Goal: Information Seeking & Learning: Learn about a topic

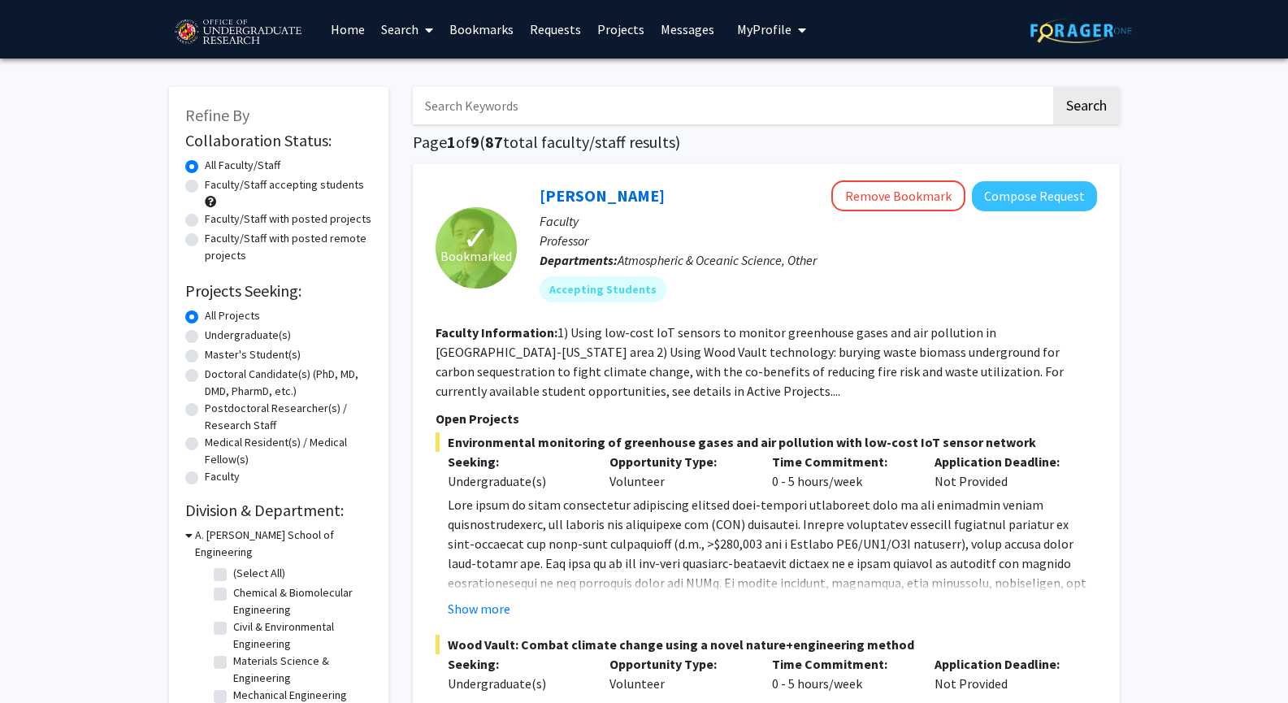
click at [477, 37] on link "Bookmarks" at bounding box center [481, 29] width 80 height 57
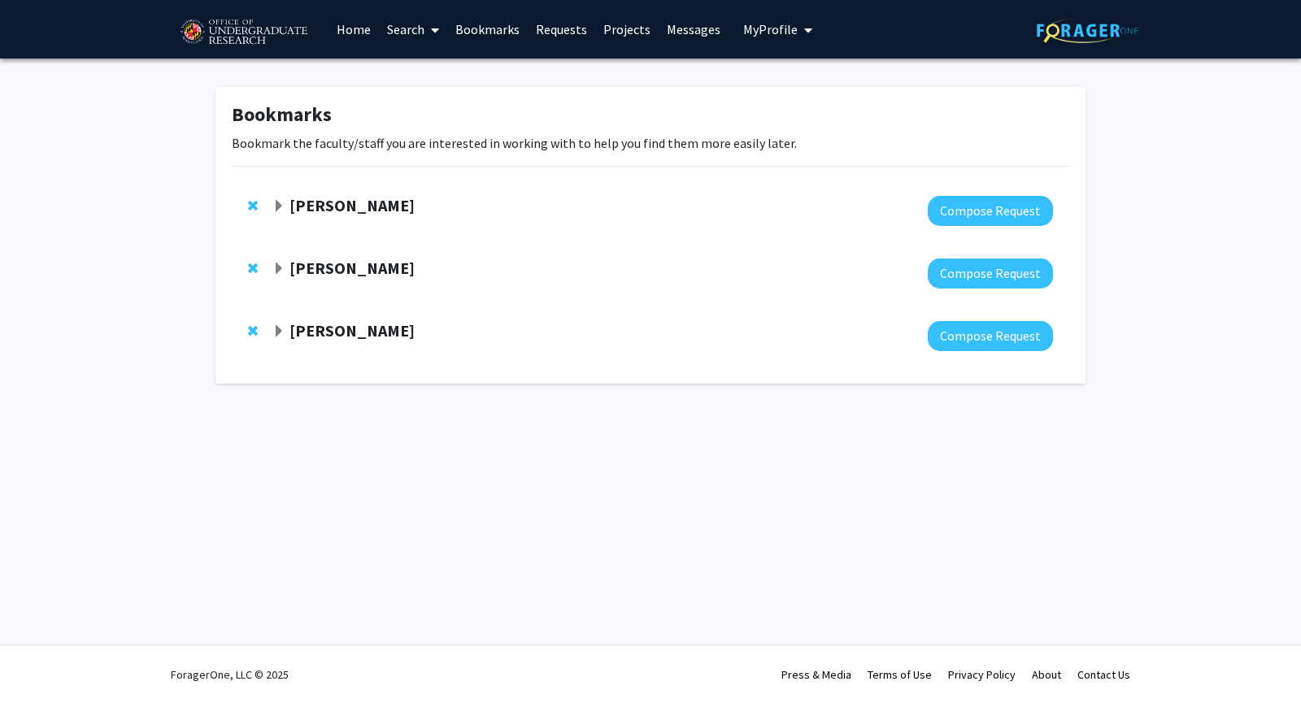
click at [332, 275] on strong "[PERSON_NAME]" at bounding box center [351, 268] width 125 height 20
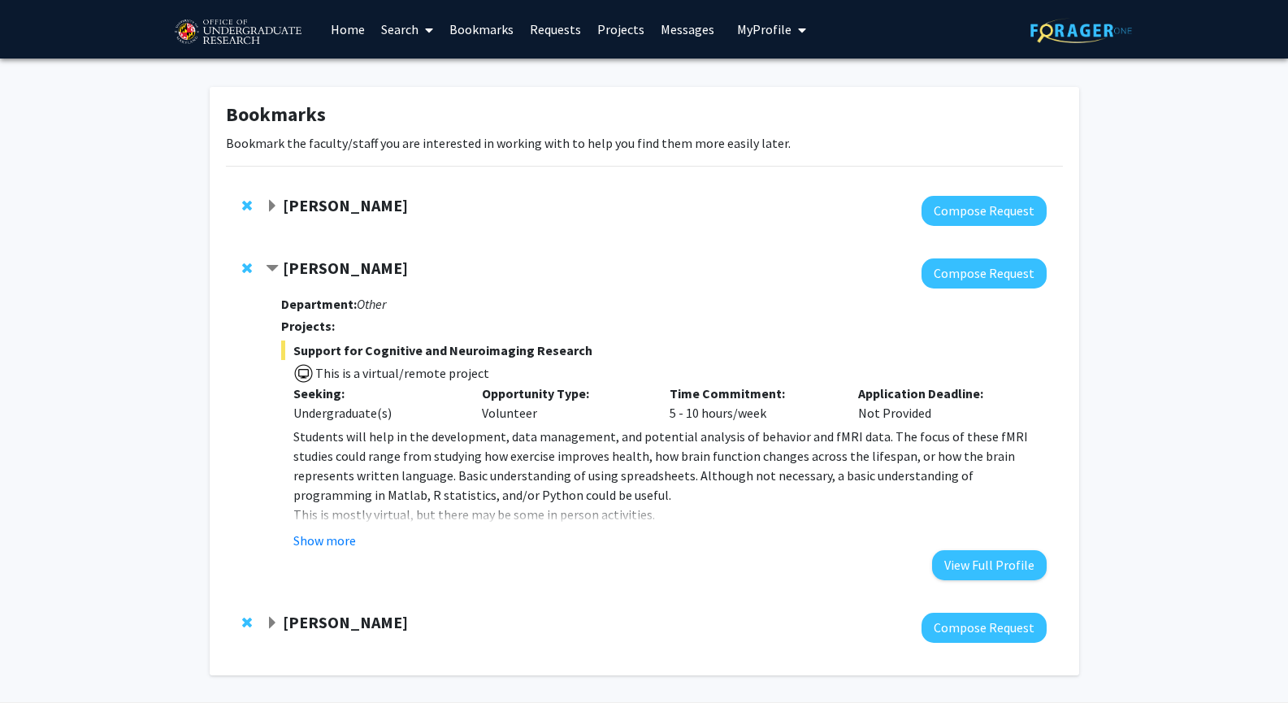
click at [302, 640] on div at bounding box center [656, 628] width 780 height 30
click at [301, 209] on strong "Ning Zeng" at bounding box center [345, 205] width 125 height 20
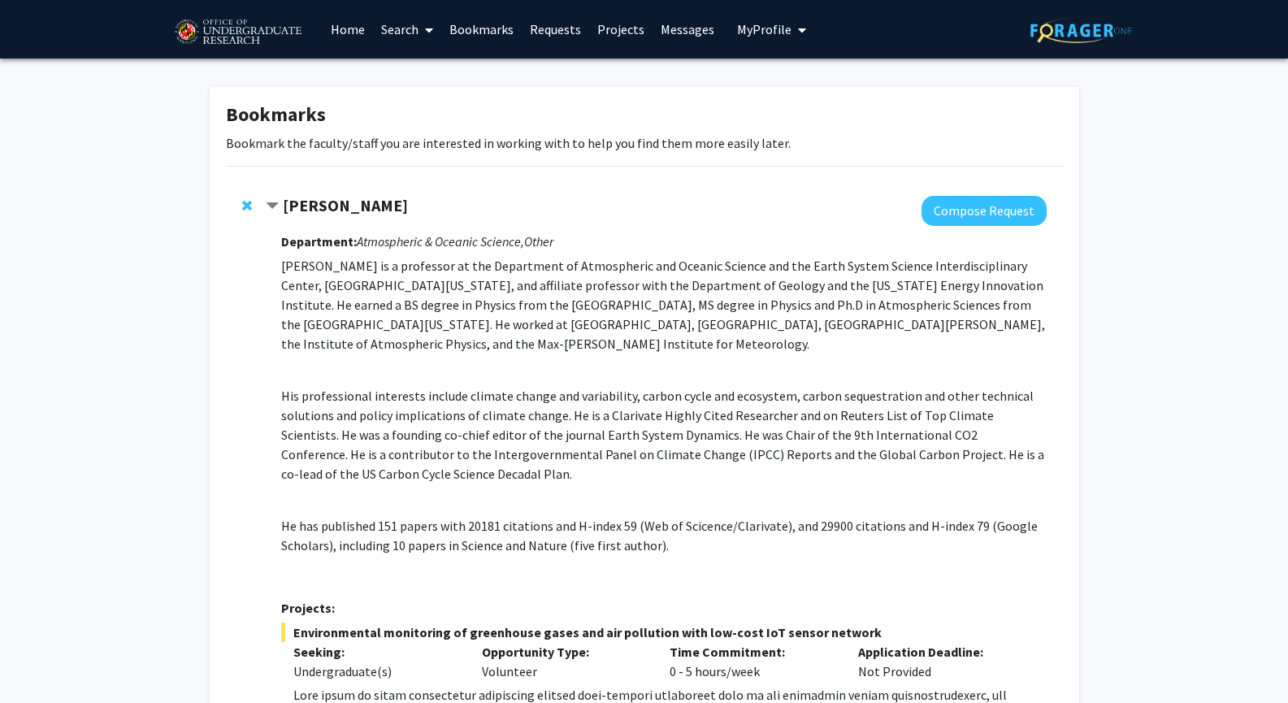
click at [348, 21] on link "Home" at bounding box center [348, 29] width 50 height 57
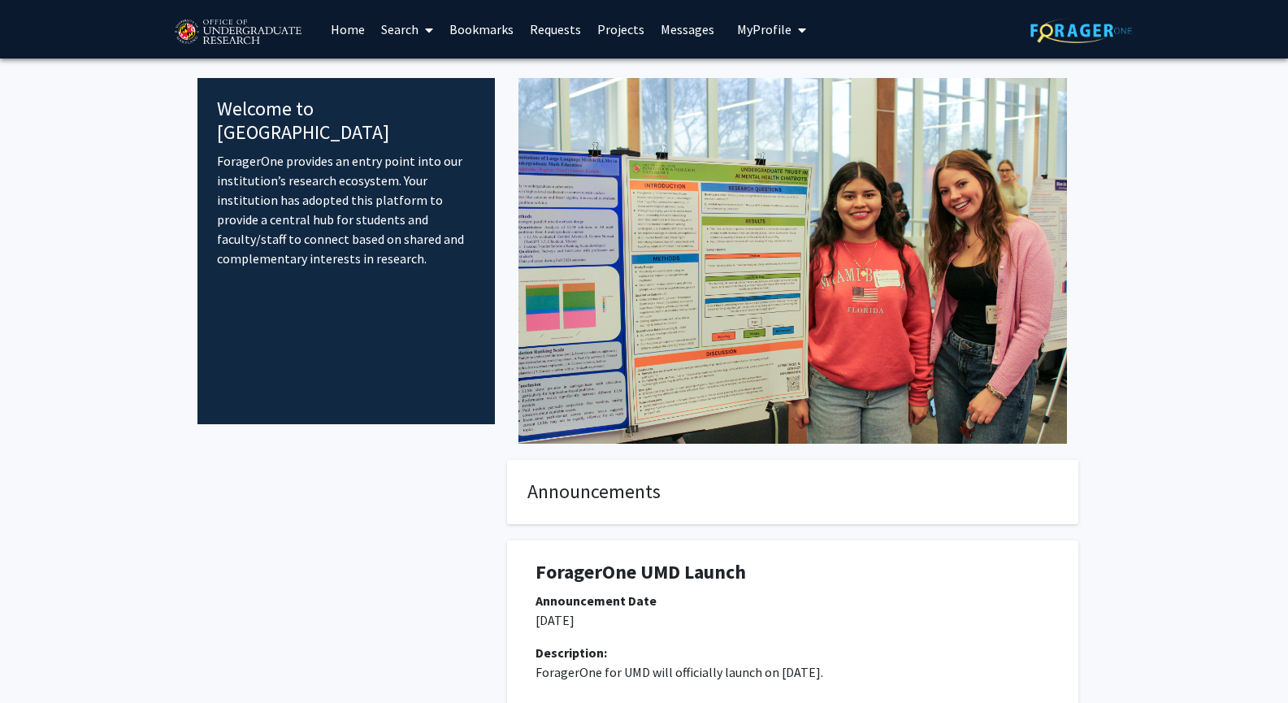
click at [401, 28] on link "Search" at bounding box center [407, 29] width 68 height 57
click at [411, 76] on span "Faculty/Staff" at bounding box center [432, 75] width 119 height 33
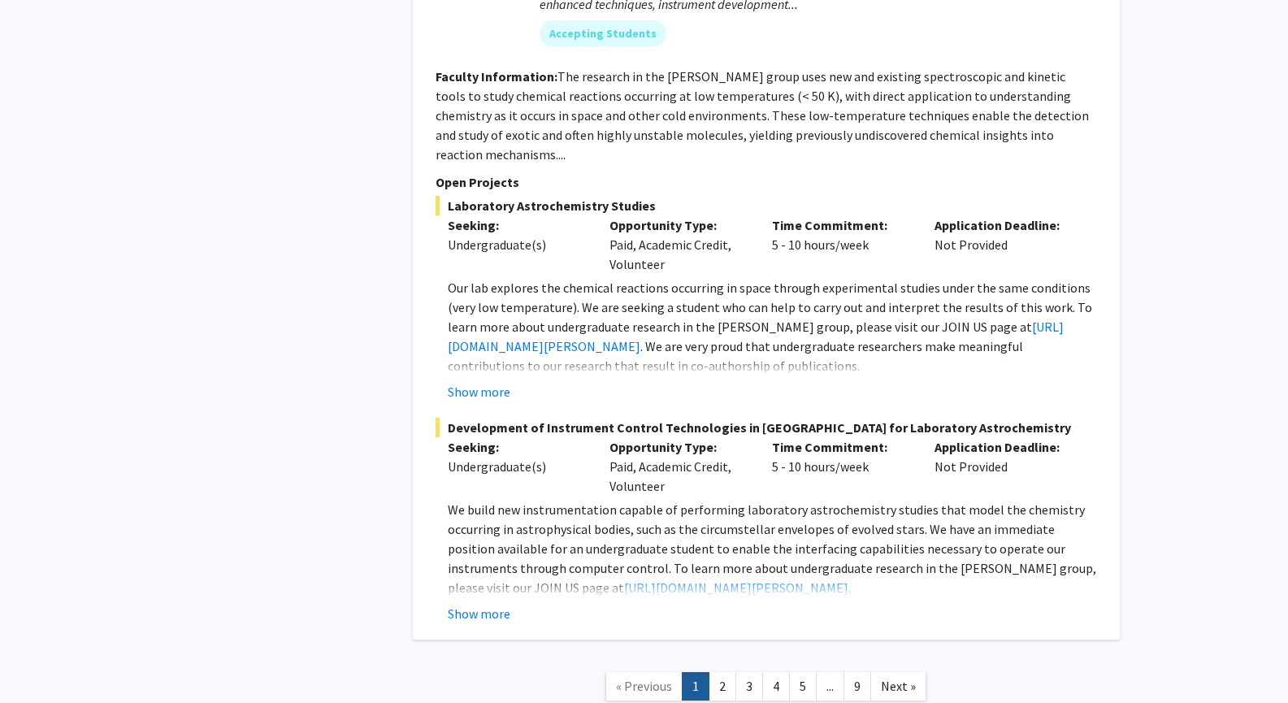
scroll to position [7555, 0]
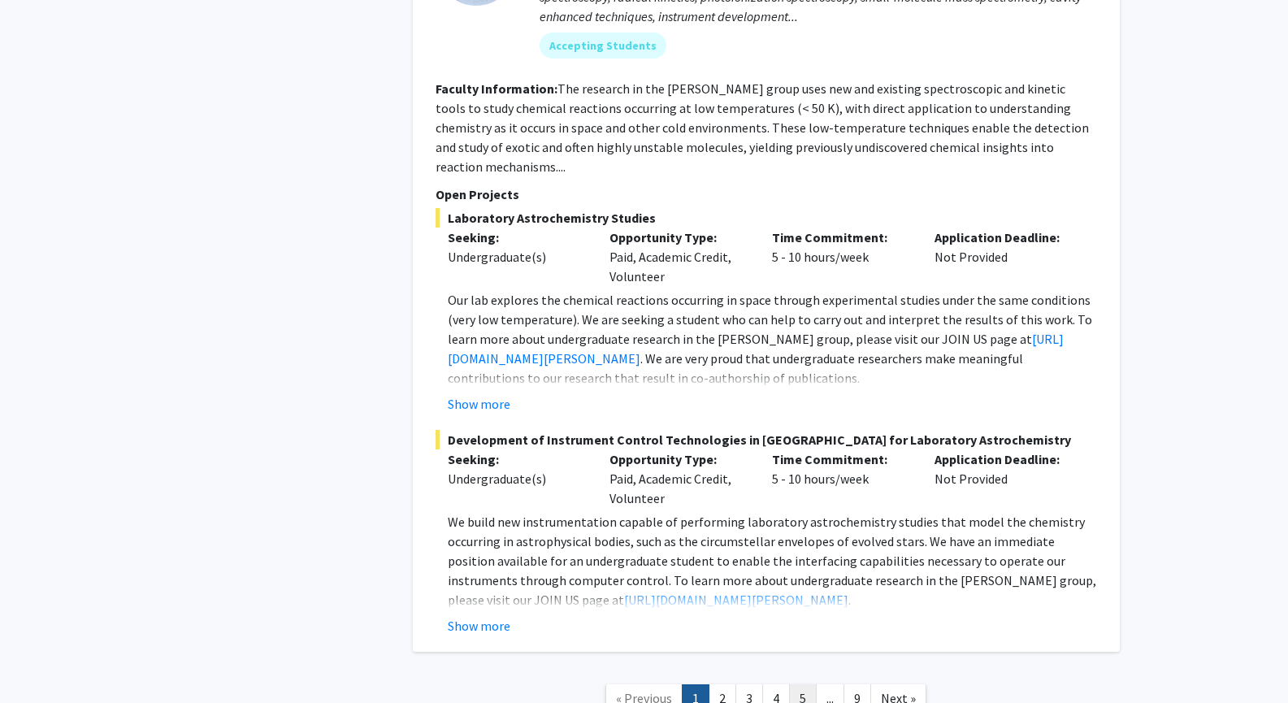
click at [798, 684] on link "5" at bounding box center [803, 698] width 28 height 28
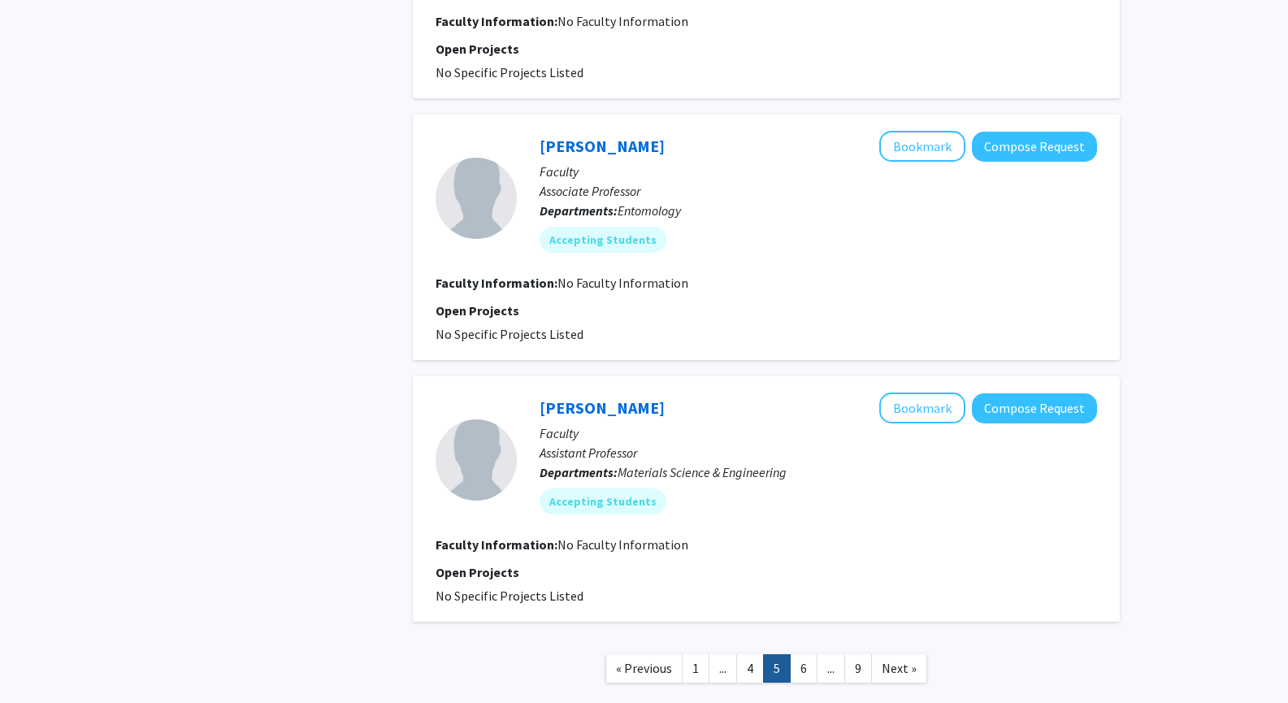
scroll to position [2223, 0]
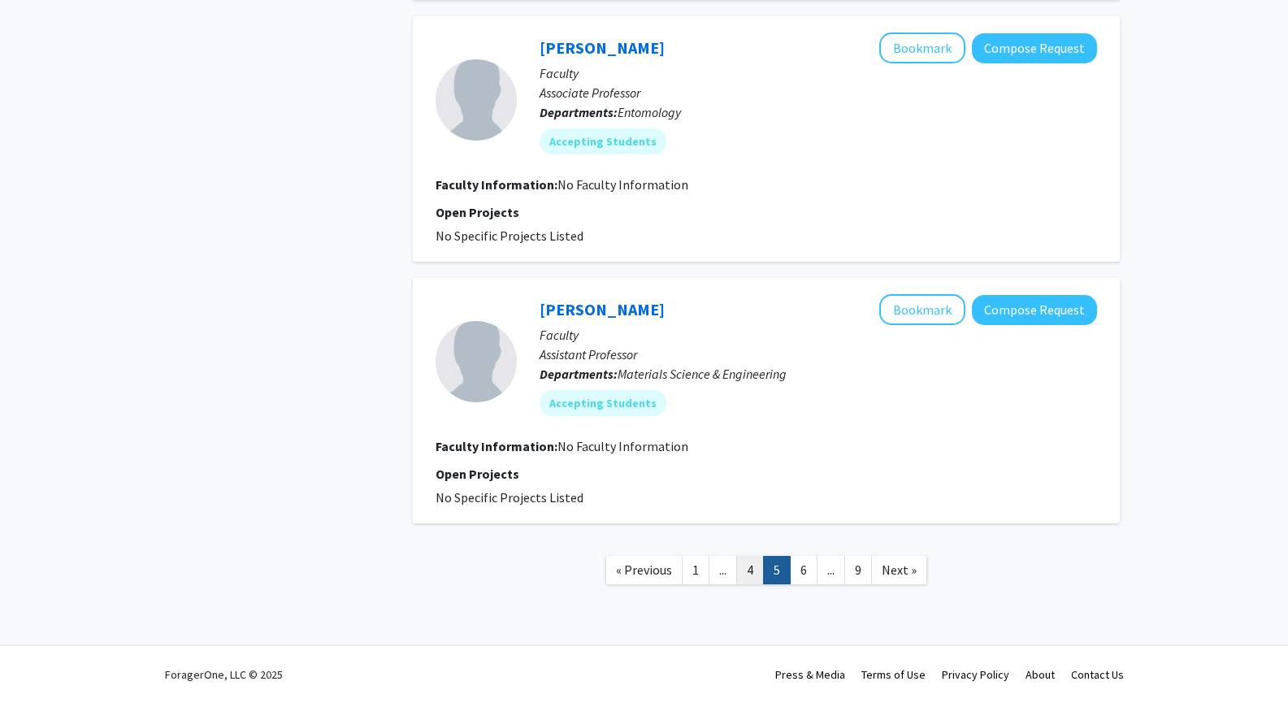
click at [750, 579] on link "4" at bounding box center [751, 570] width 28 height 28
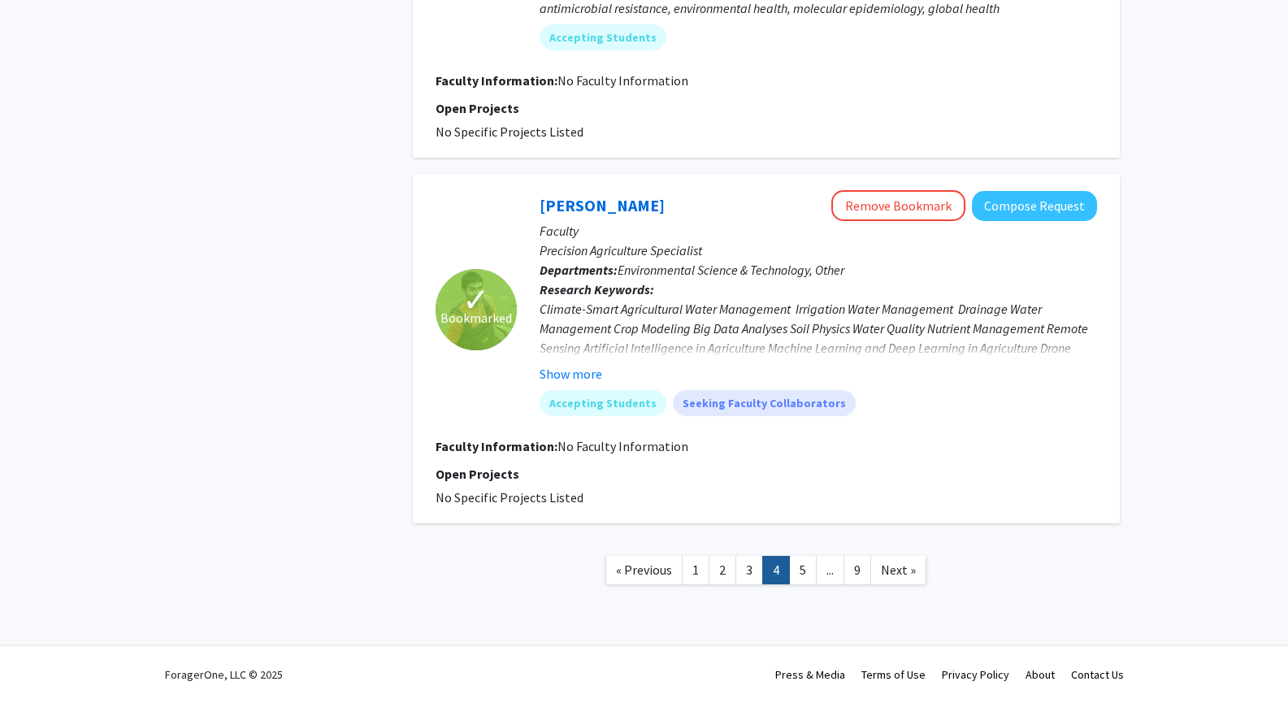
scroll to position [2755, 0]
click at [742, 566] on link "3" at bounding box center [750, 570] width 28 height 28
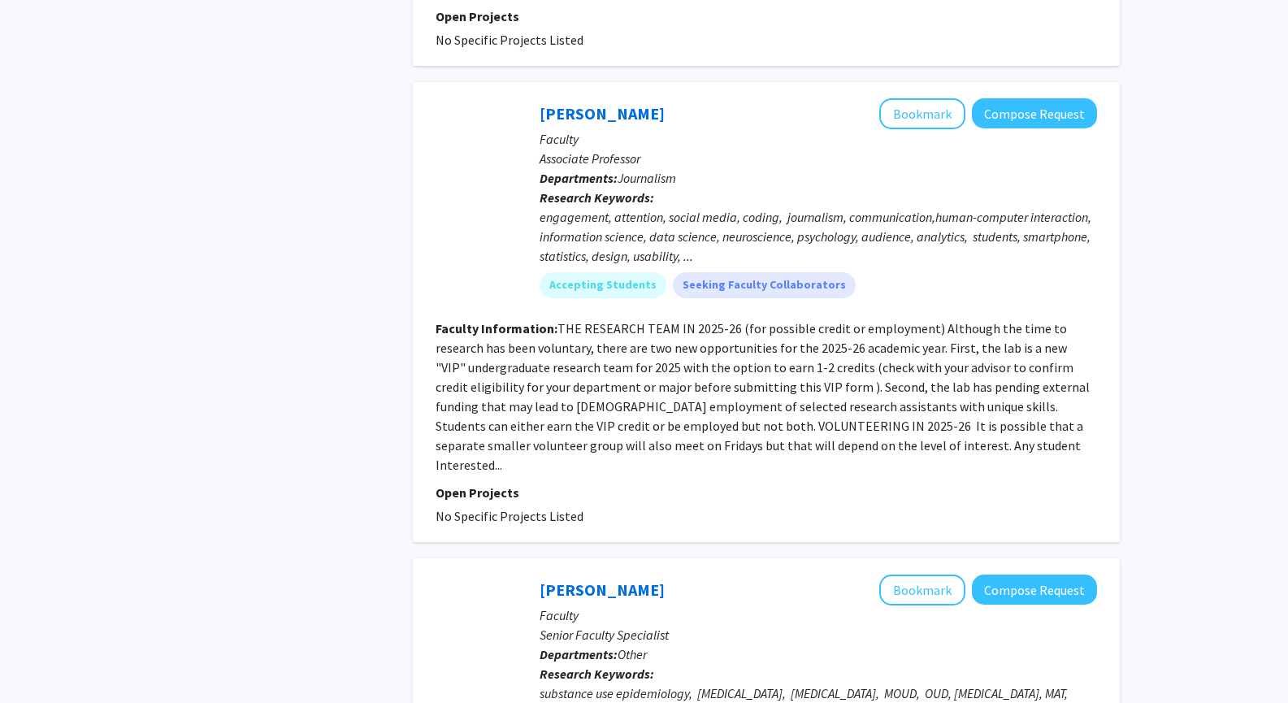
scroll to position [1790, 0]
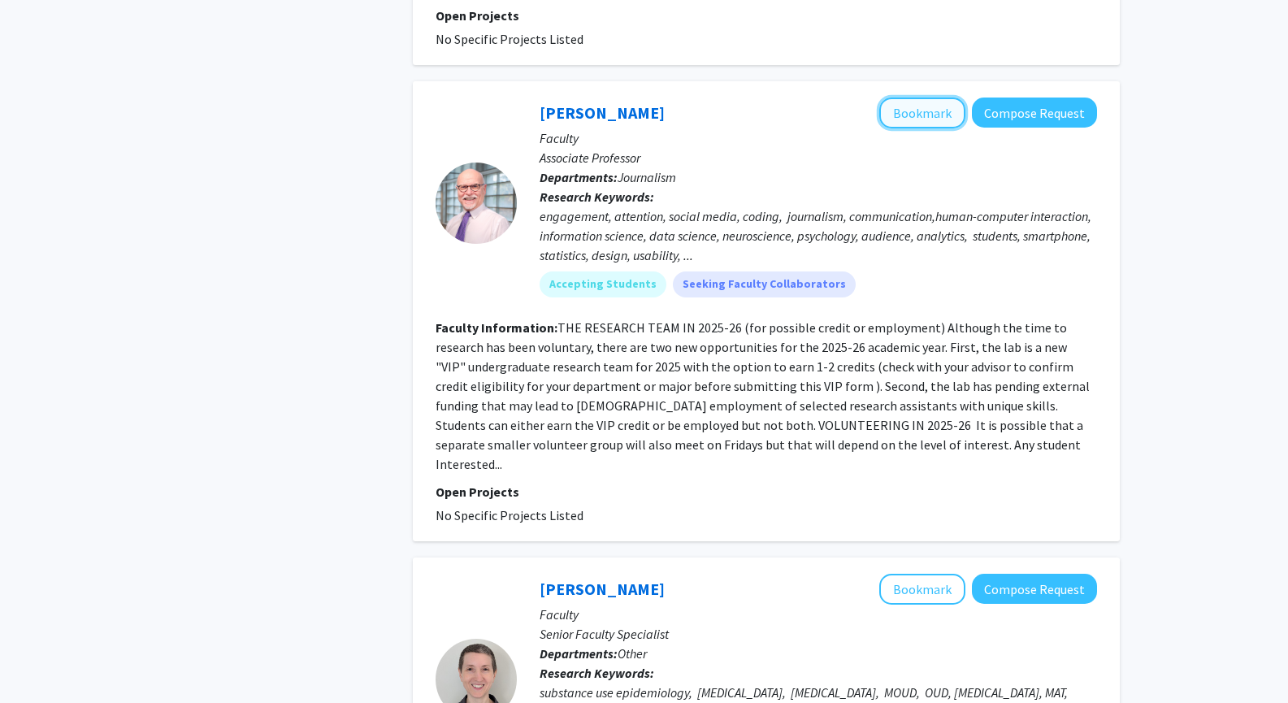
click at [910, 115] on button "Bookmark" at bounding box center [923, 113] width 86 height 31
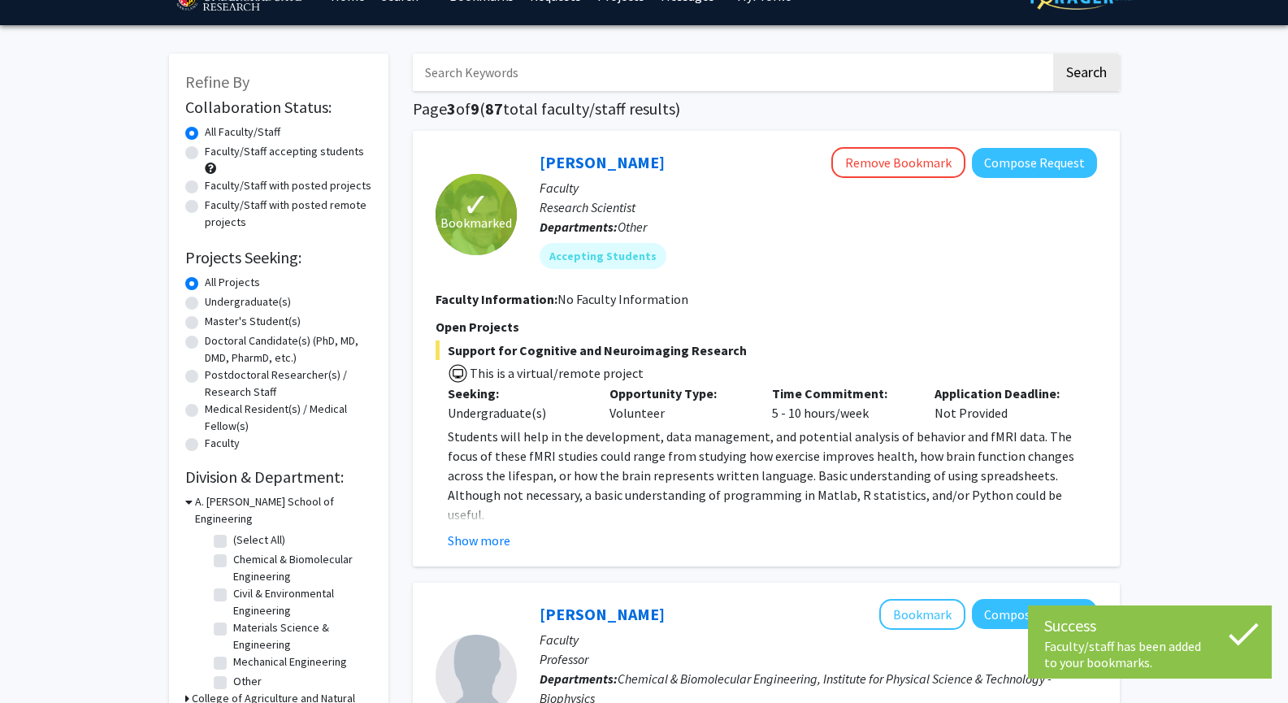
scroll to position [0, 0]
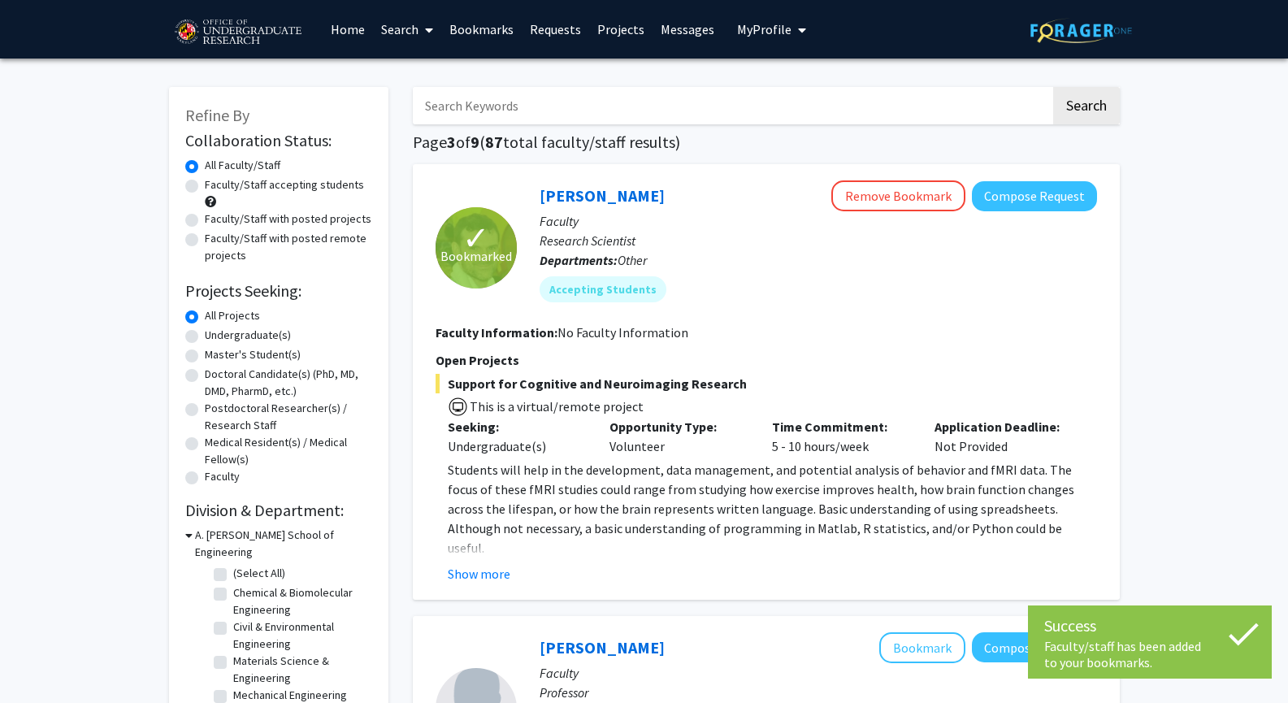
click at [478, 25] on link "Bookmarks" at bounding box center [481, 29] width 80 height 57
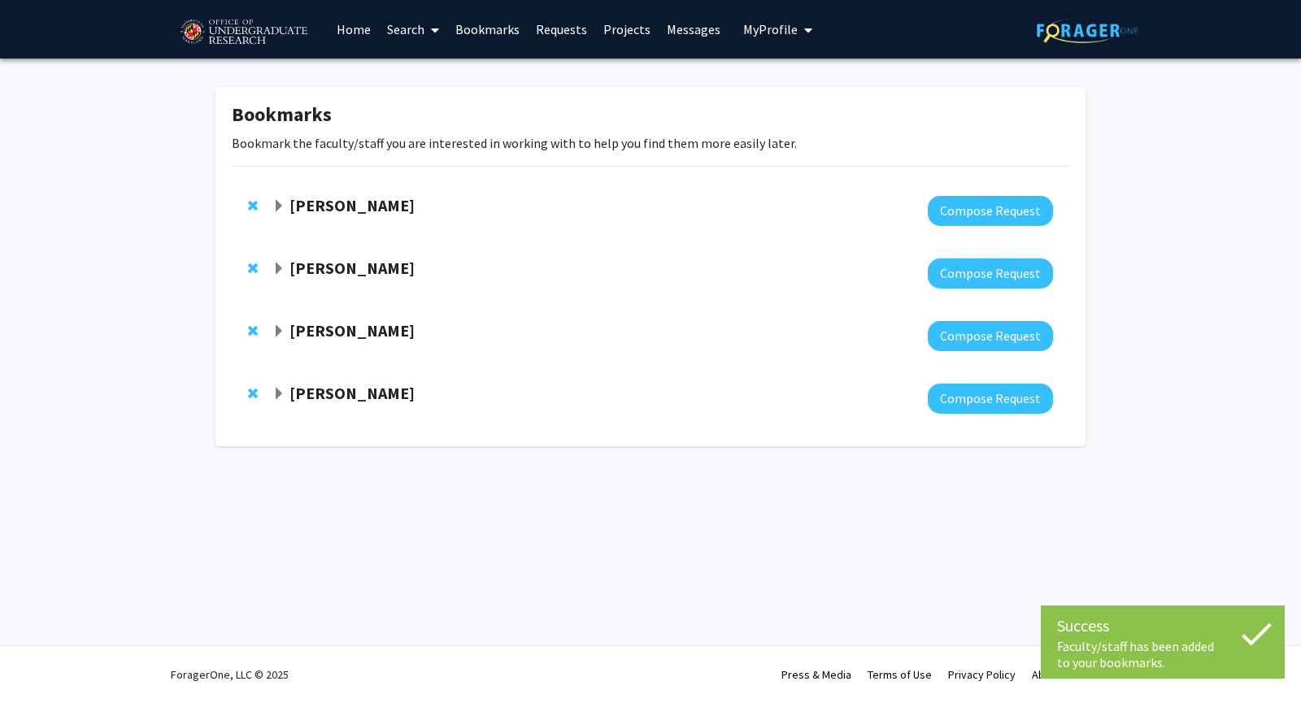
click at [321, 389] on strong "[PERSON_NAME]" at bounding box center [351, 393] width 125 height 20
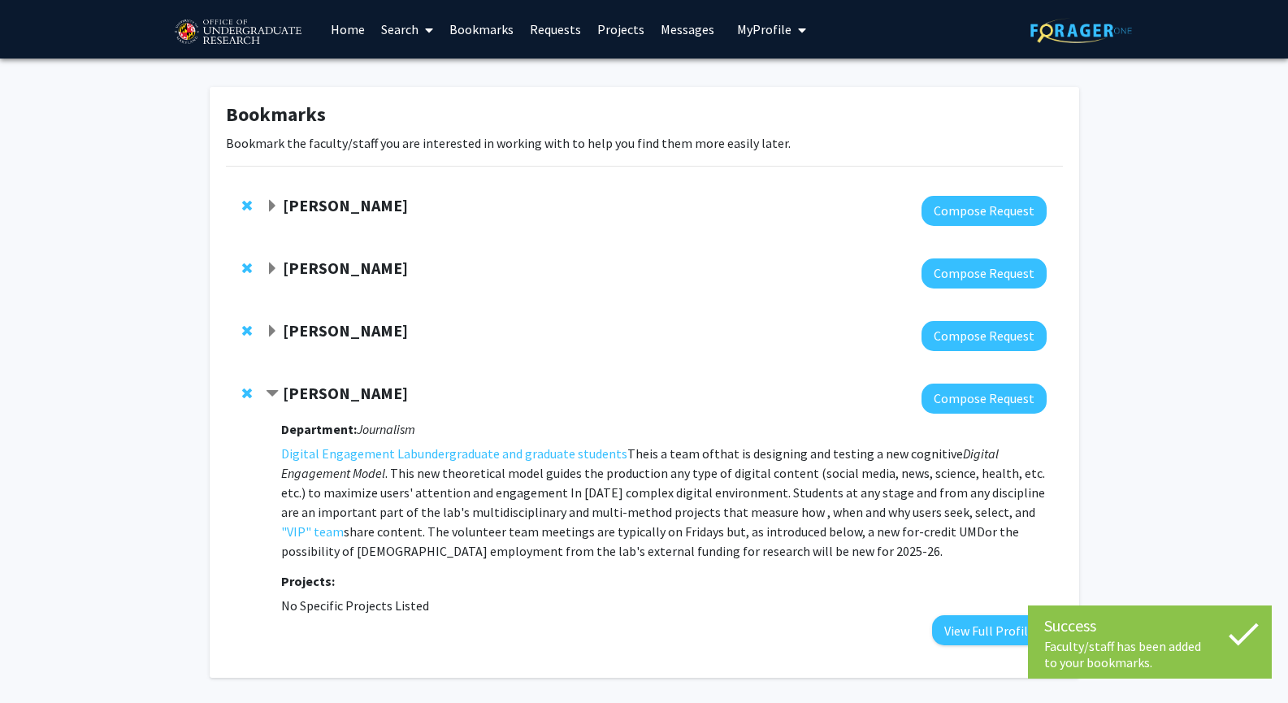
scroll to position [60, 0]
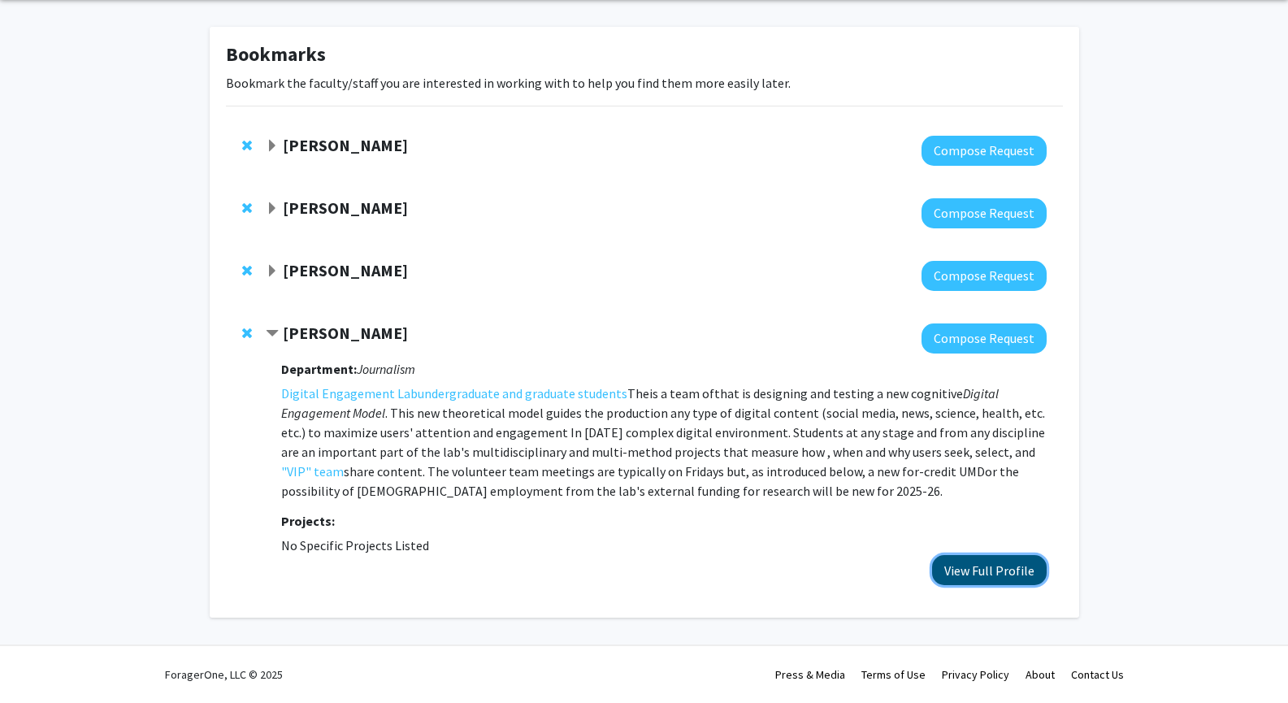
click at [997, 567] on button "View Full Profile" at bounding box center [989, 570] width 115 height 30
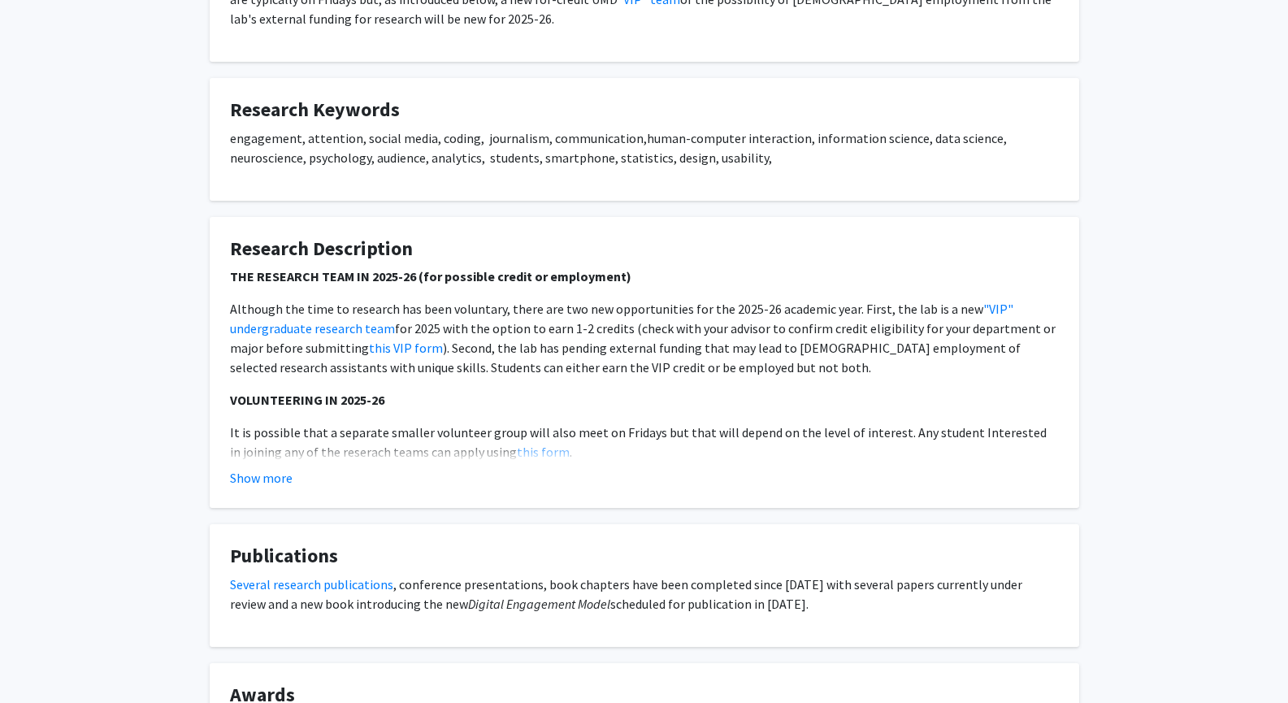
scroll to position [435, 0]
click at [275, 476] on button "Show more" at bounding box center [261, 477] width 63 height 20
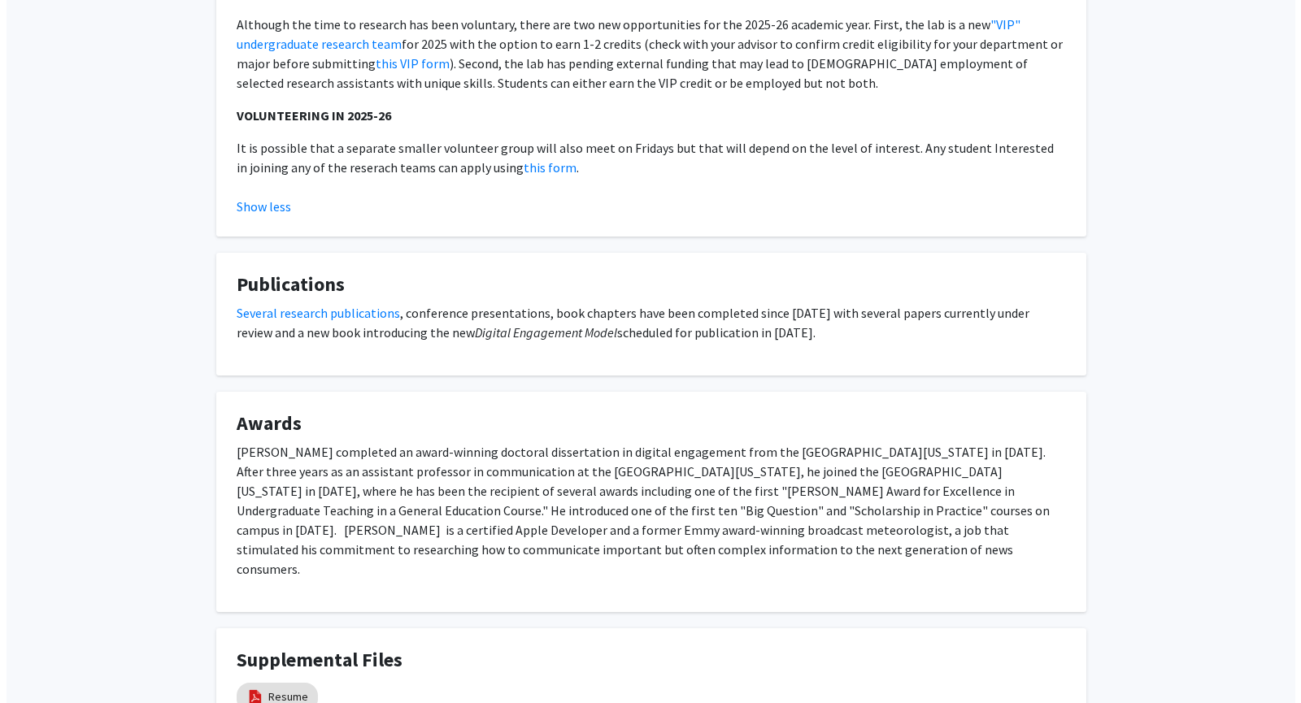
scroll to position [847, 0]
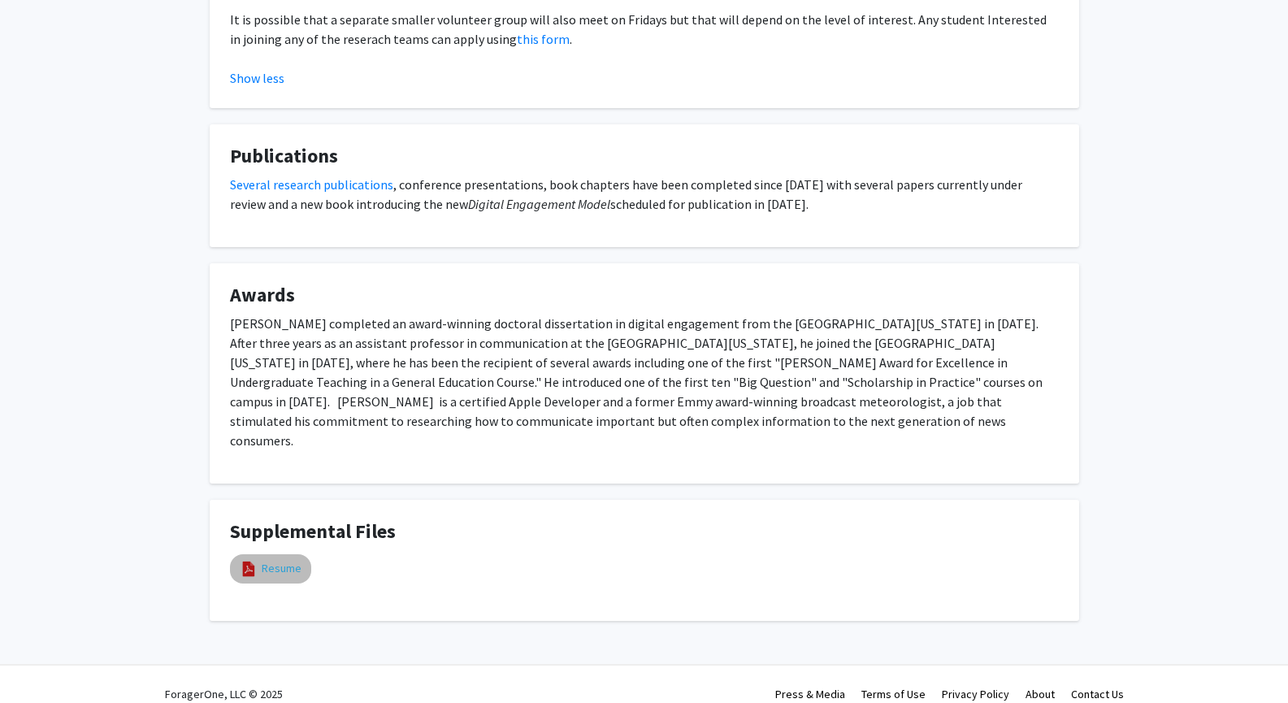
click at [264, 560] on link "Resume" at bounding box center [282, 568] width 40 height 17
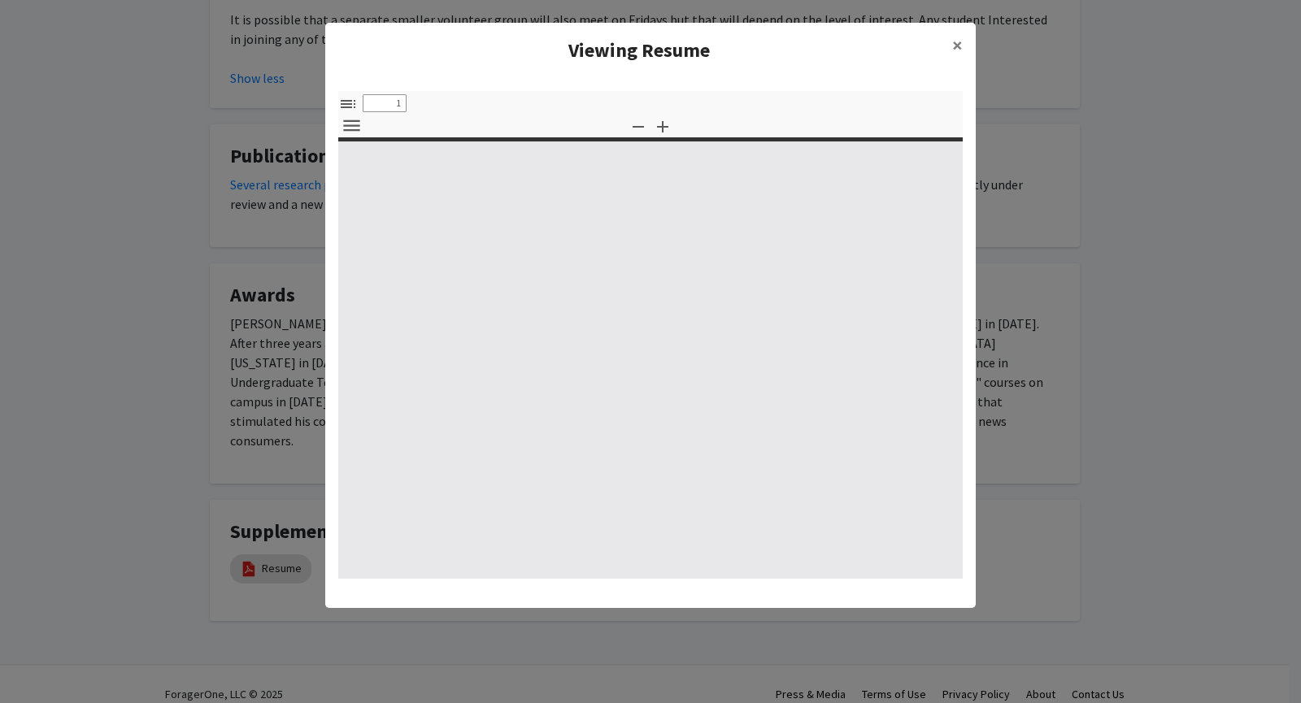
select select "custom"
type input "0"
select select "custom"
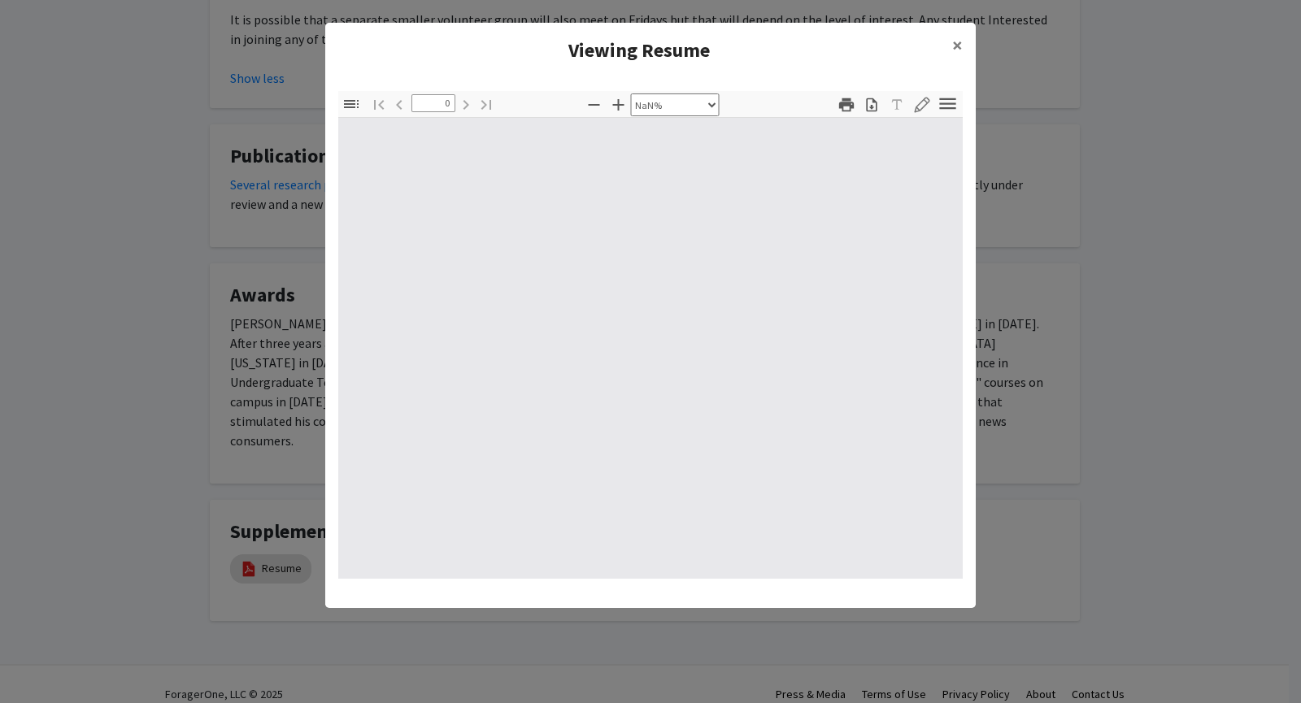
type input "1"
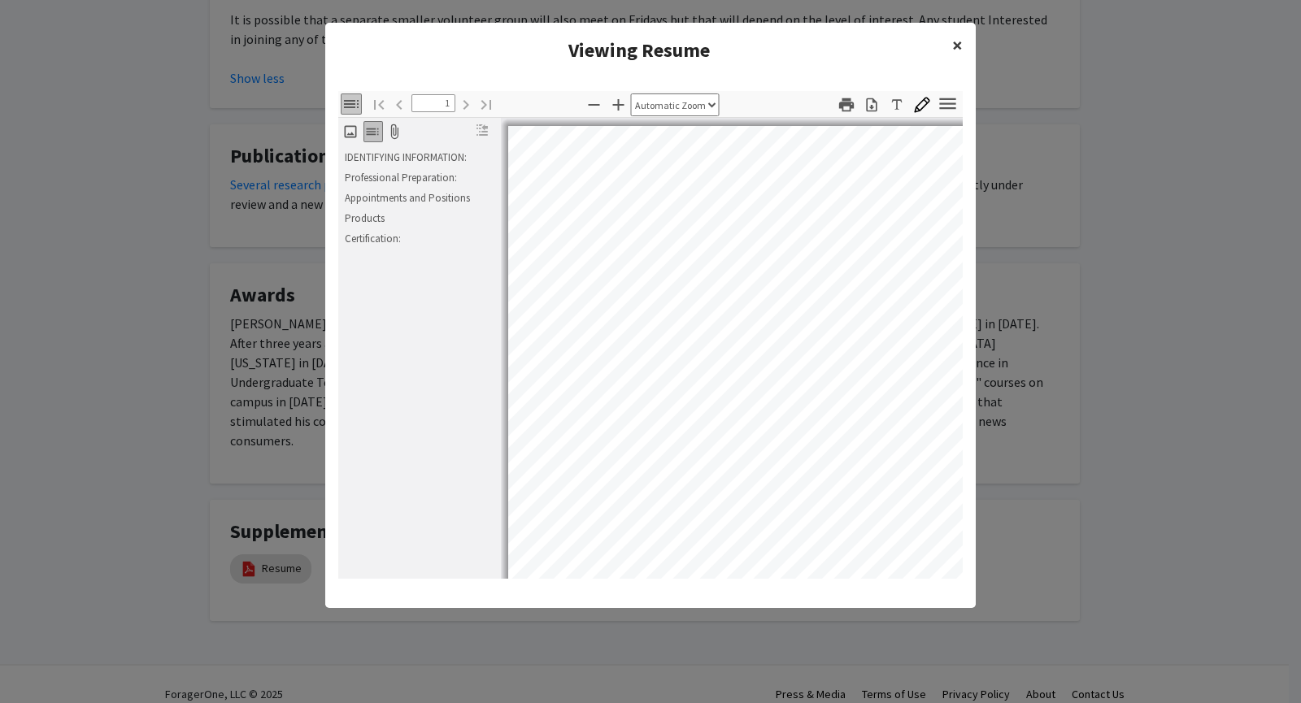
scroll to position [2, 0]
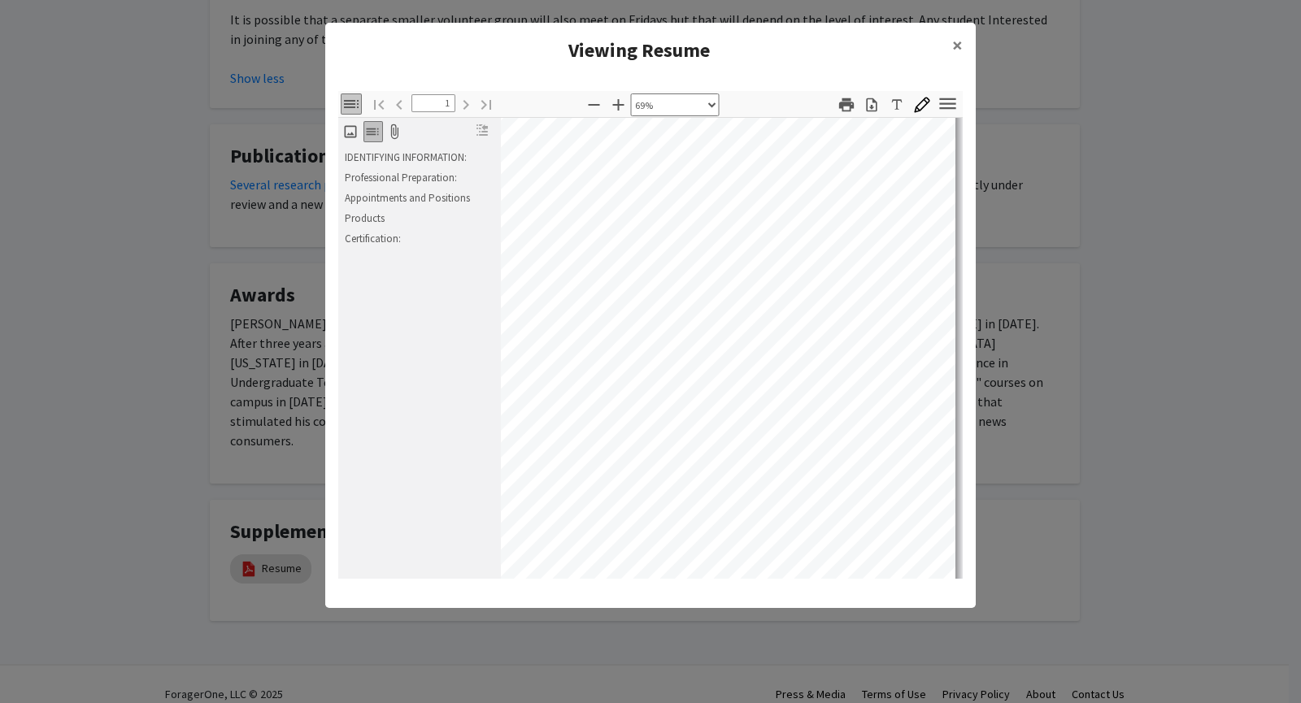
select select "custom"
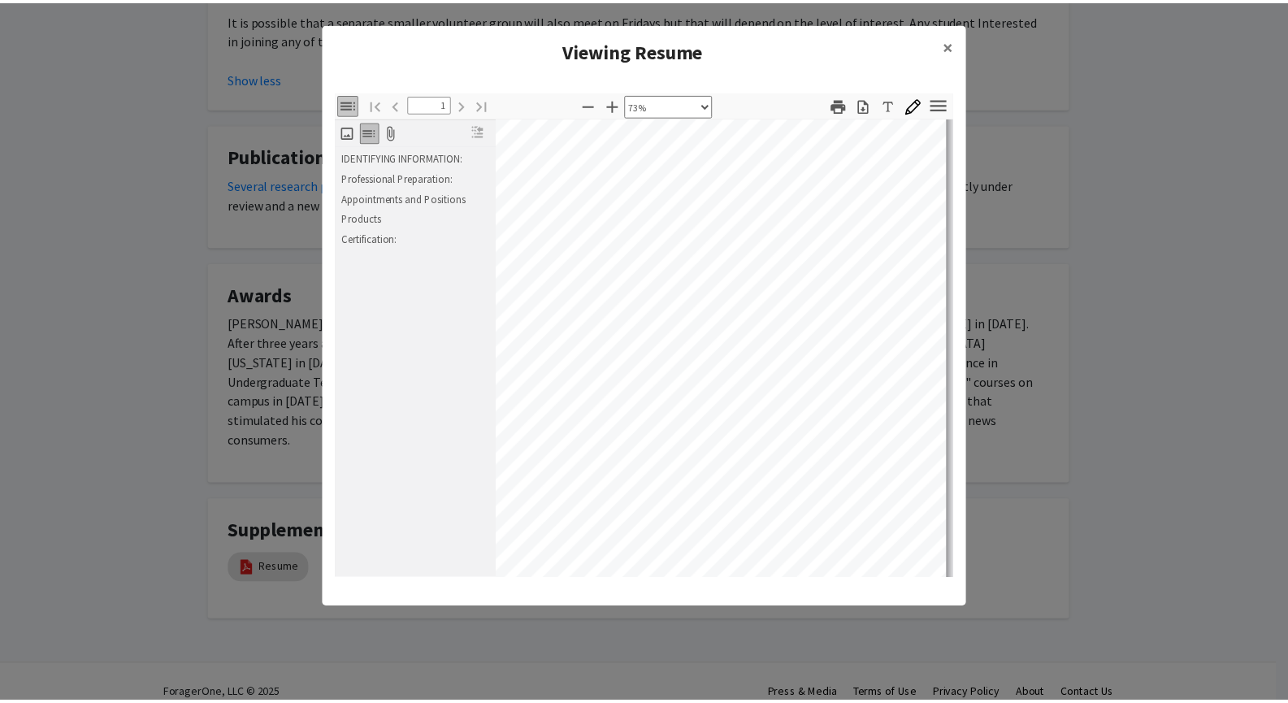
scroll to position [32, 45]
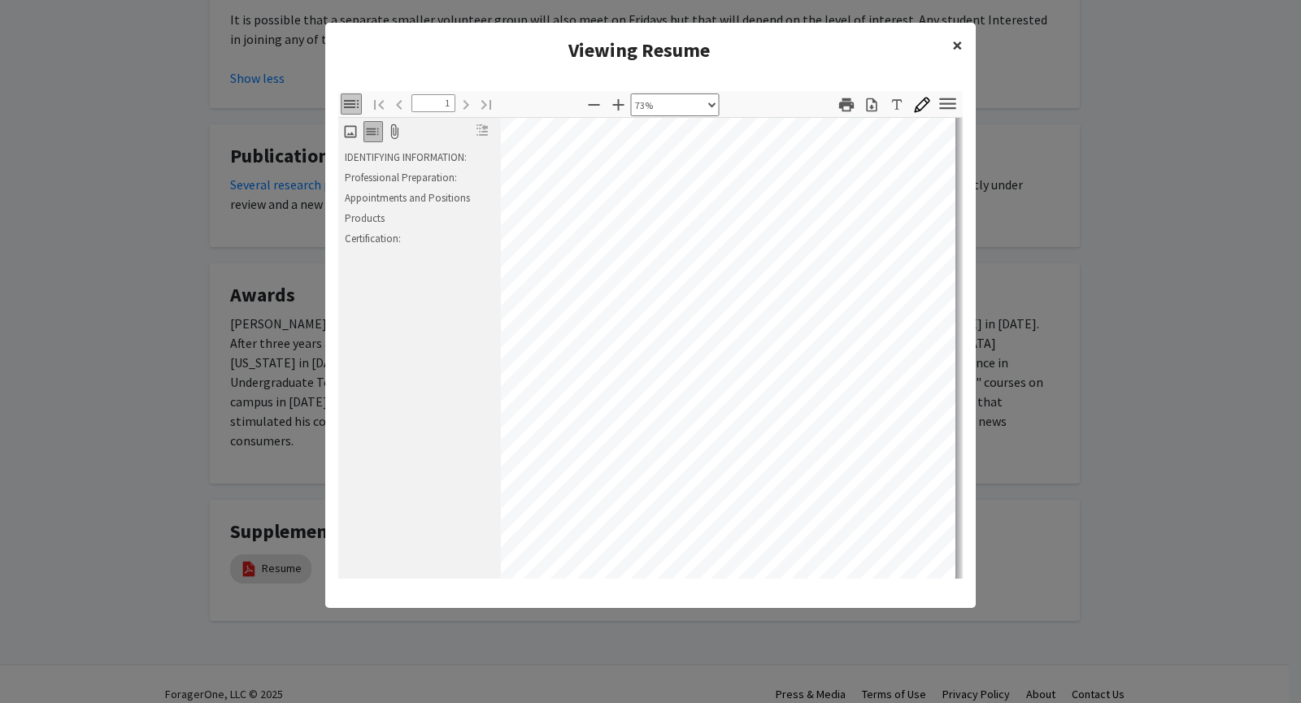
click at [958, 45] on span "×" at bounding box center [957, 45] width 11 height 25
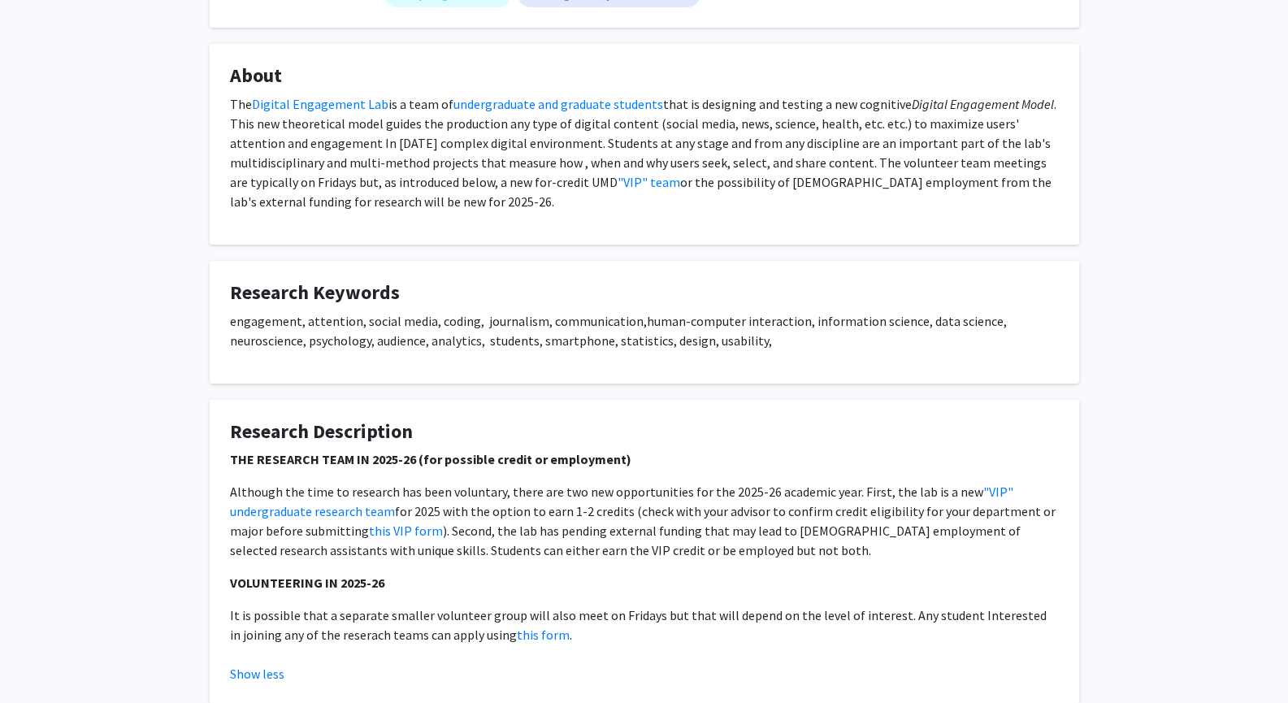
scroll to position [0, 0]
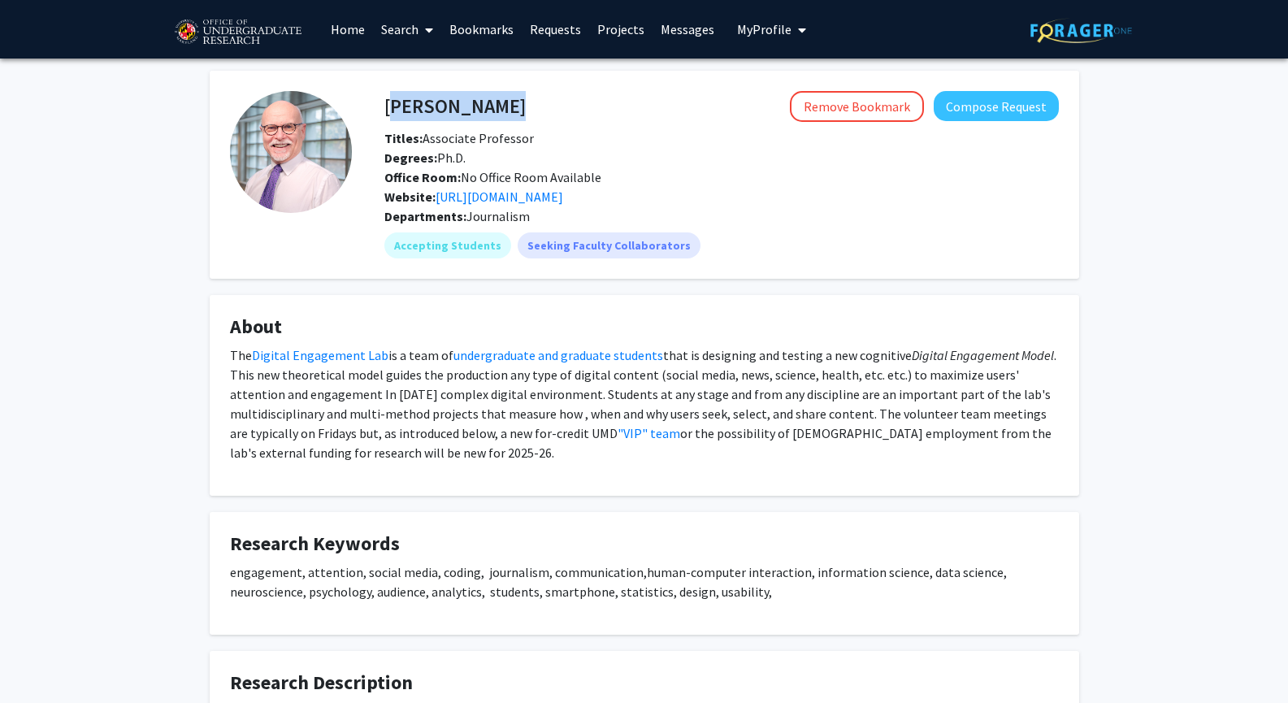
click at [386, 104] on div "[PERSON_NAME] Remove Bookmark Compose Request" at bounding box center [721, 106] width 699 height 31
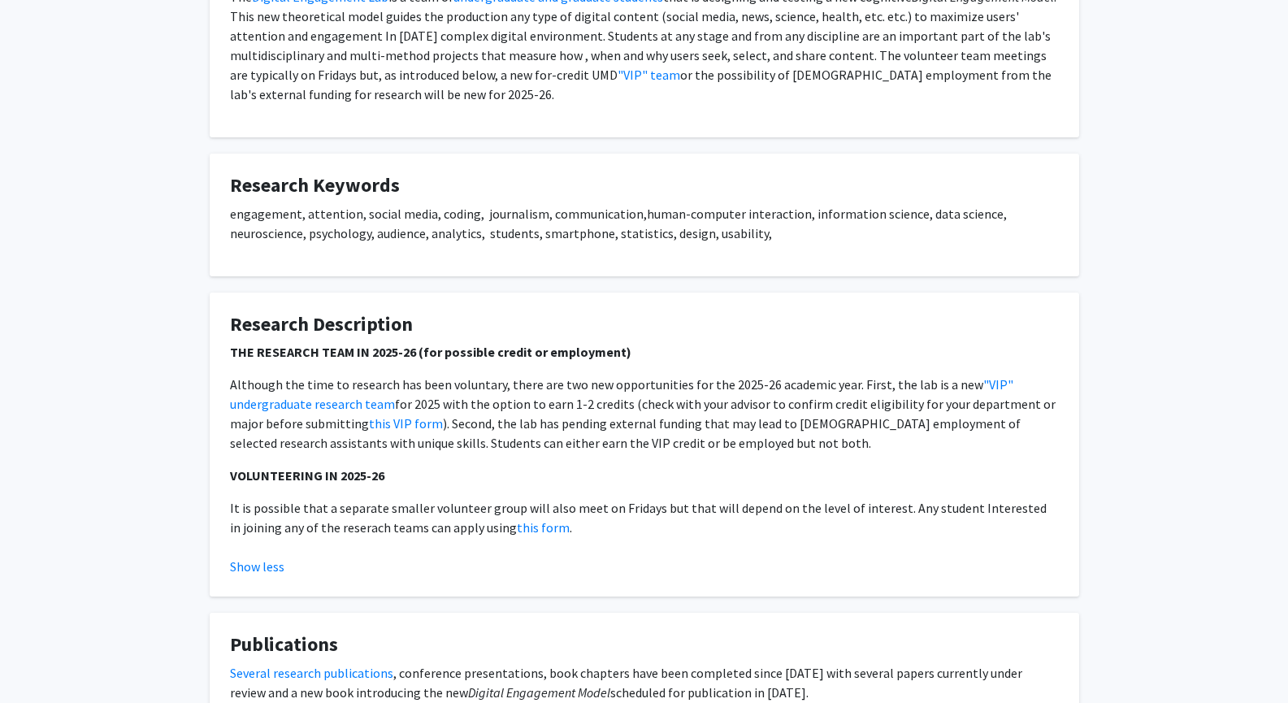
scroll to position [361, 0]
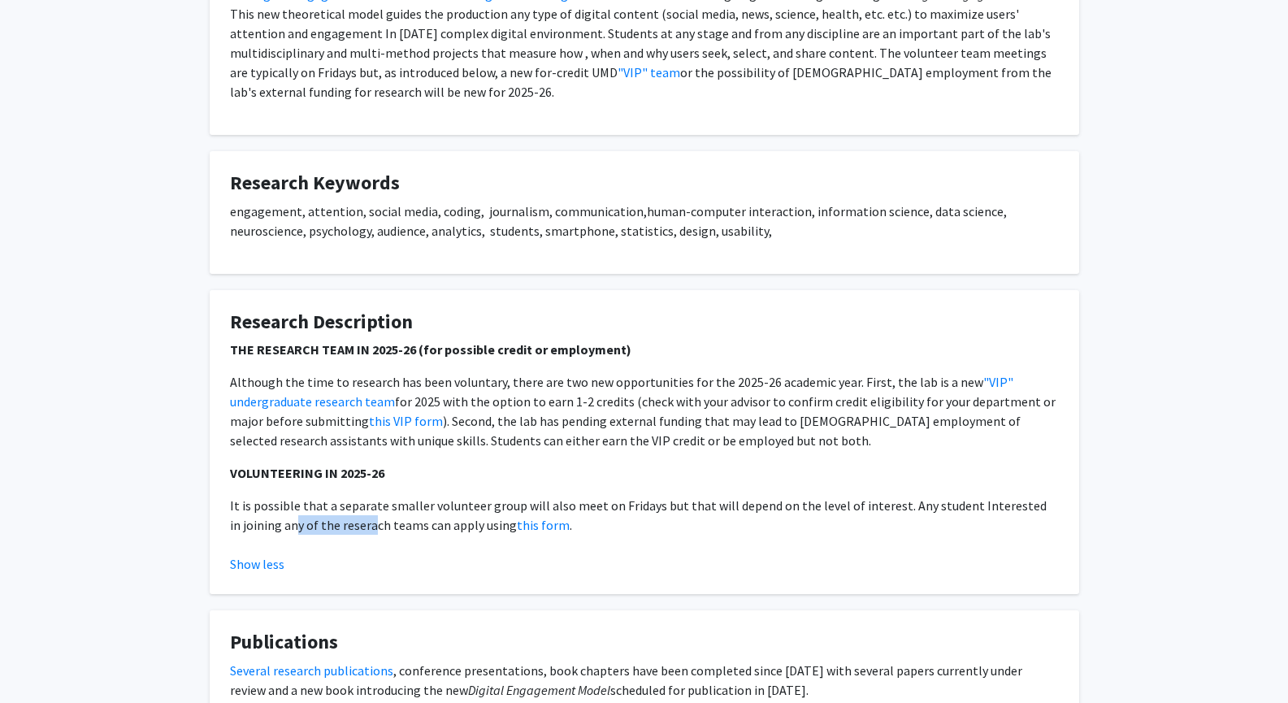
drag, startPoint x: 281, startPoint y: 519, endPoint x: 360, endPoint y: 524, distance: 79.1
click at [360, 524] on span "It is possible that a separate smaller volunteer group will also meet on Friday…" at bounding box center [638, 516] width 817 height 36
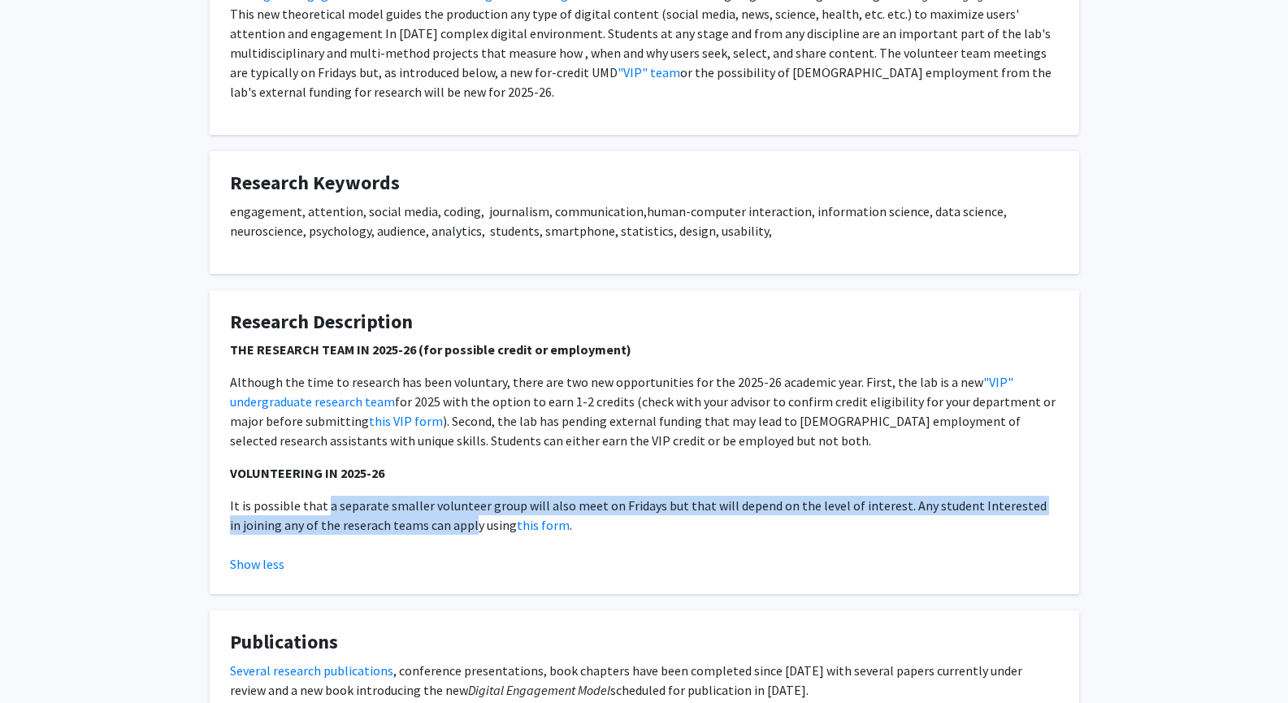
drag, startPoint x: 324, startPoint y: 506, endPoint x: 457, endPoint y: 530, distance: 134.6
click at [457, 530] on span "It is possible that a separate smaller volunteer group will also meet on Friday…" at bounding box center [638, 516] width 817 height 36
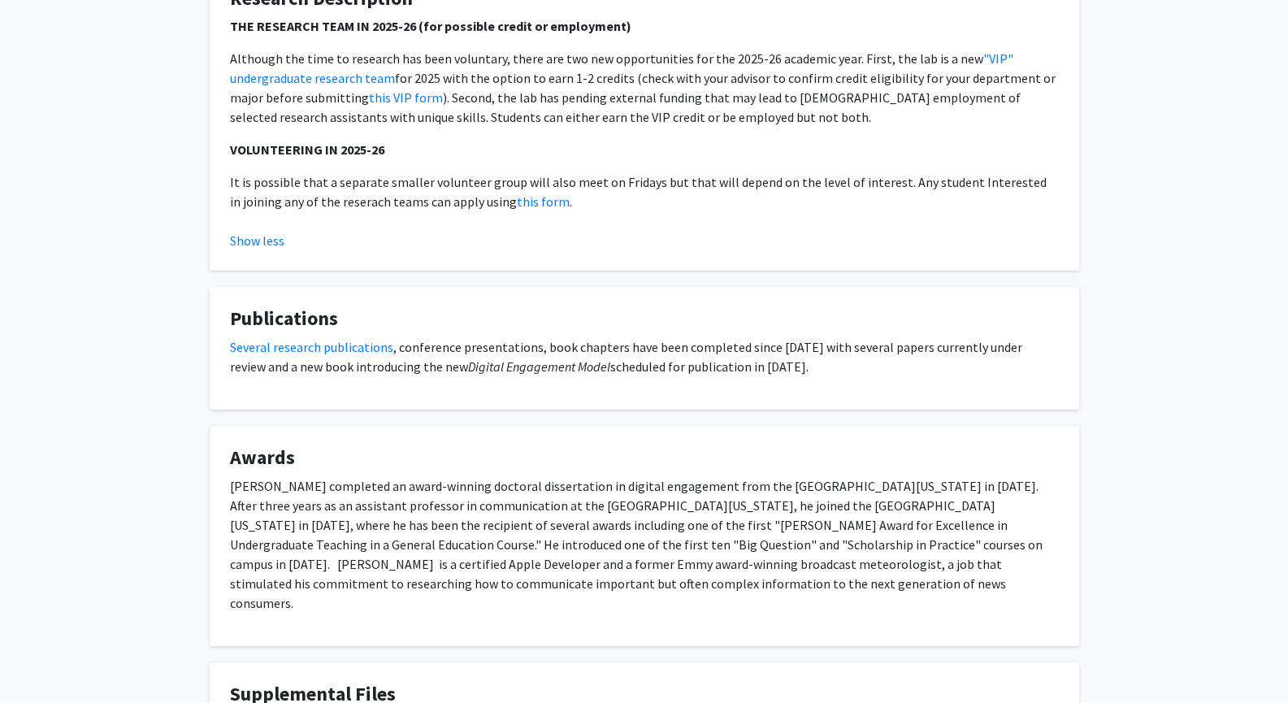
scroll to position [685, 0]
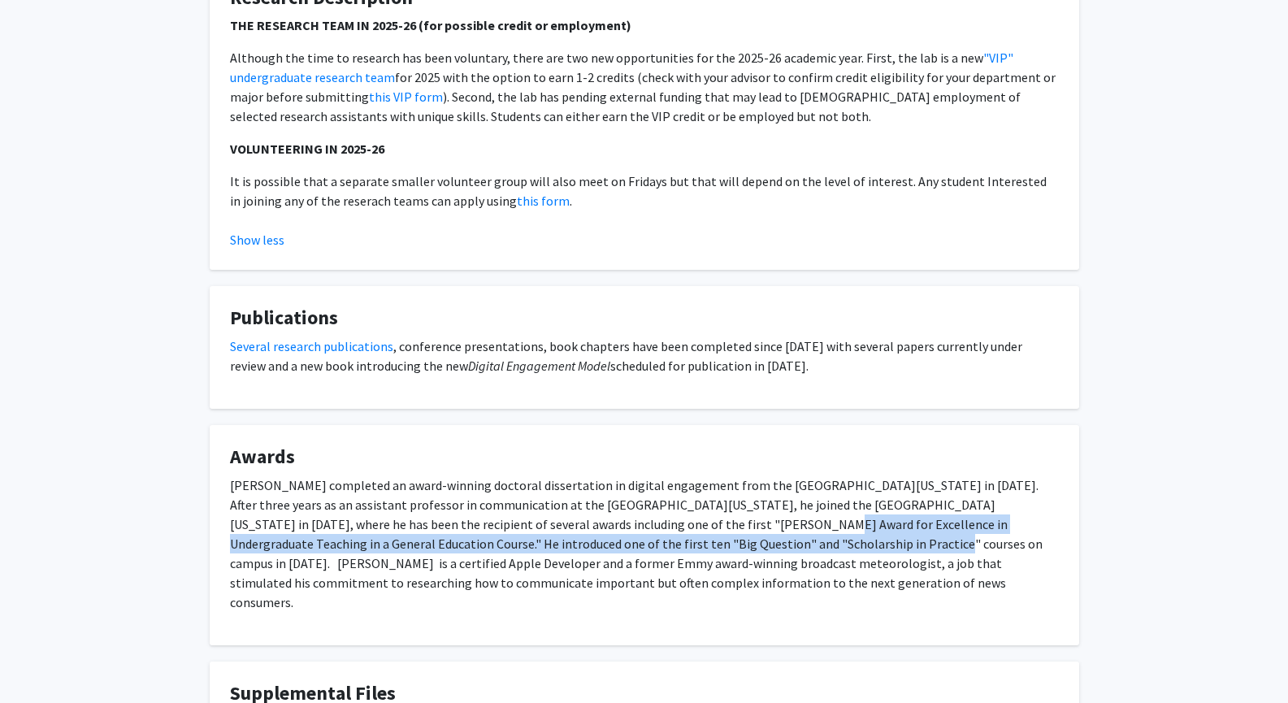
drag, startPoint x: 577, startPoint y: 532, endPoint x: 617, endPoint y: 539, distance: 40.5
click at [617, 539] on p "[PERSON_NAME] completed an award-winning doctoral dissertation in digital engag…" at bounding box center [644, 544] width 829 height 137
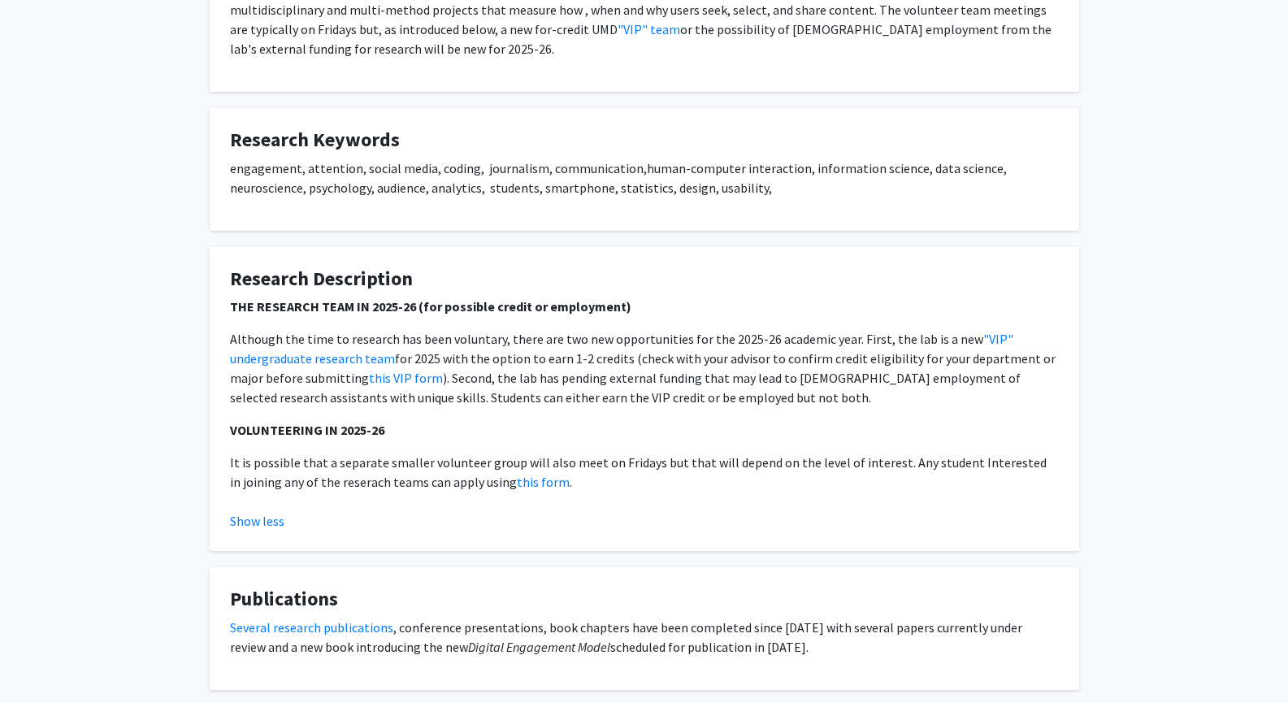
scroll to position [492, 0]
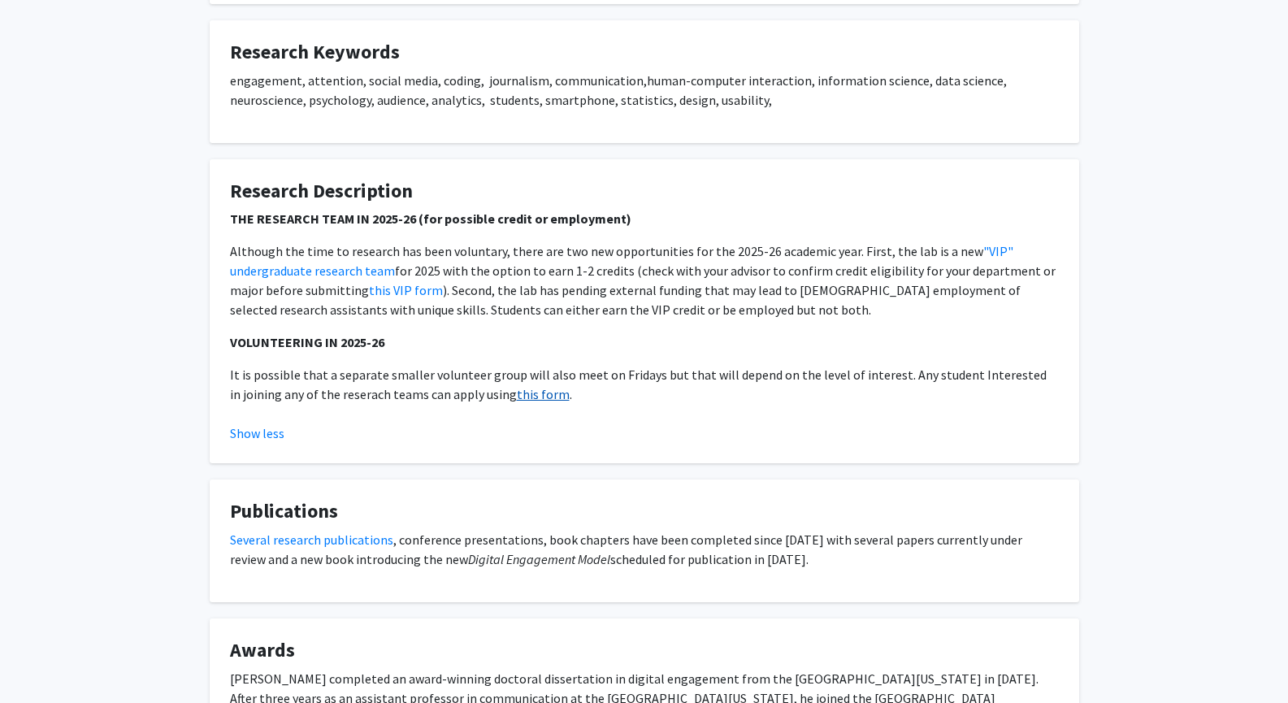
click at [528, 393] on link "this form" at bounding box center [543, 394] width 53 height 16
